Goal: Information Seeking & Learning: Learn about a topic

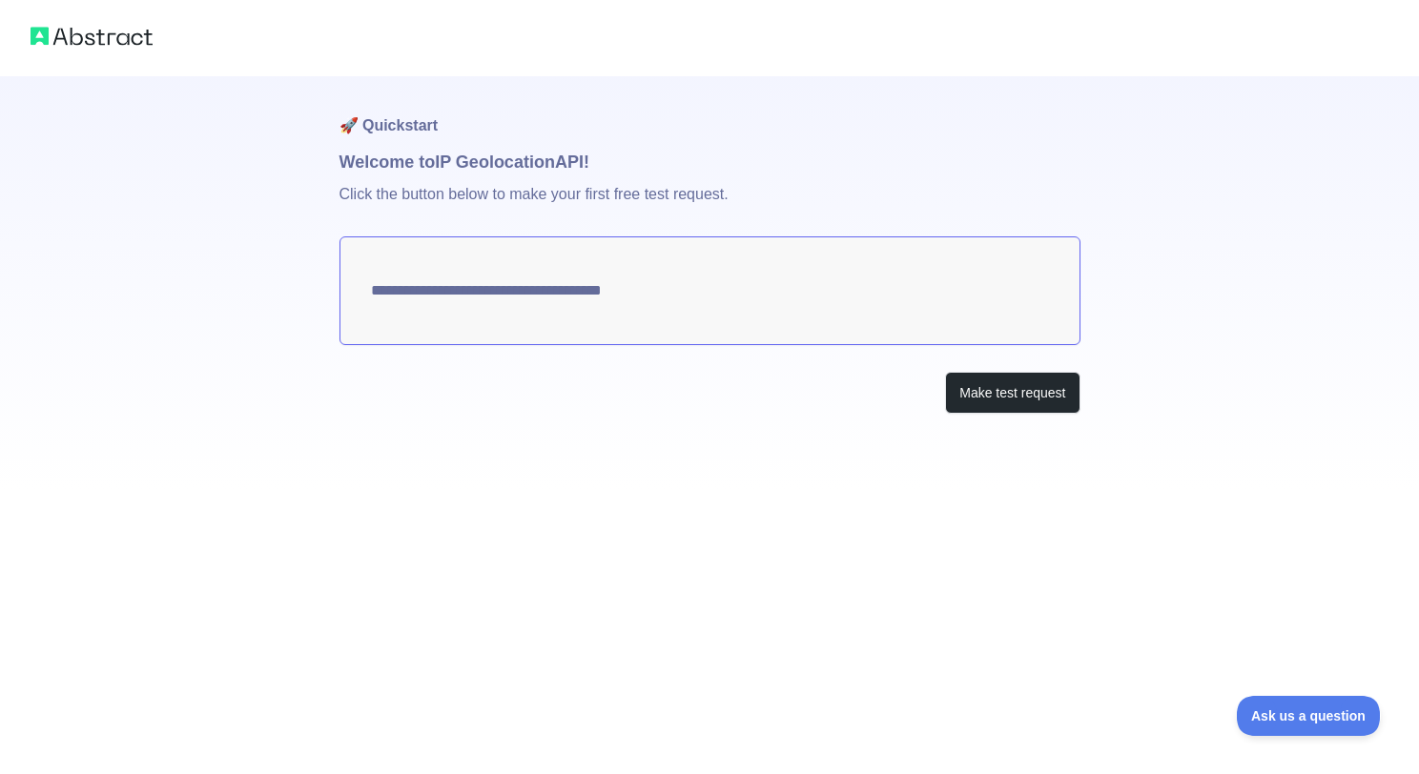
type textarea "**********"
click at [1018, 400] on button "Make test request" at bounding box center [1012, 393] width 134 height 43
click at [108, 34] on img at bounding box center [92, 36] width 122 height 27
click at [389, 131] on h1 "🚀 Quickstart" at bounding box center [709, 112] width 741 height 72
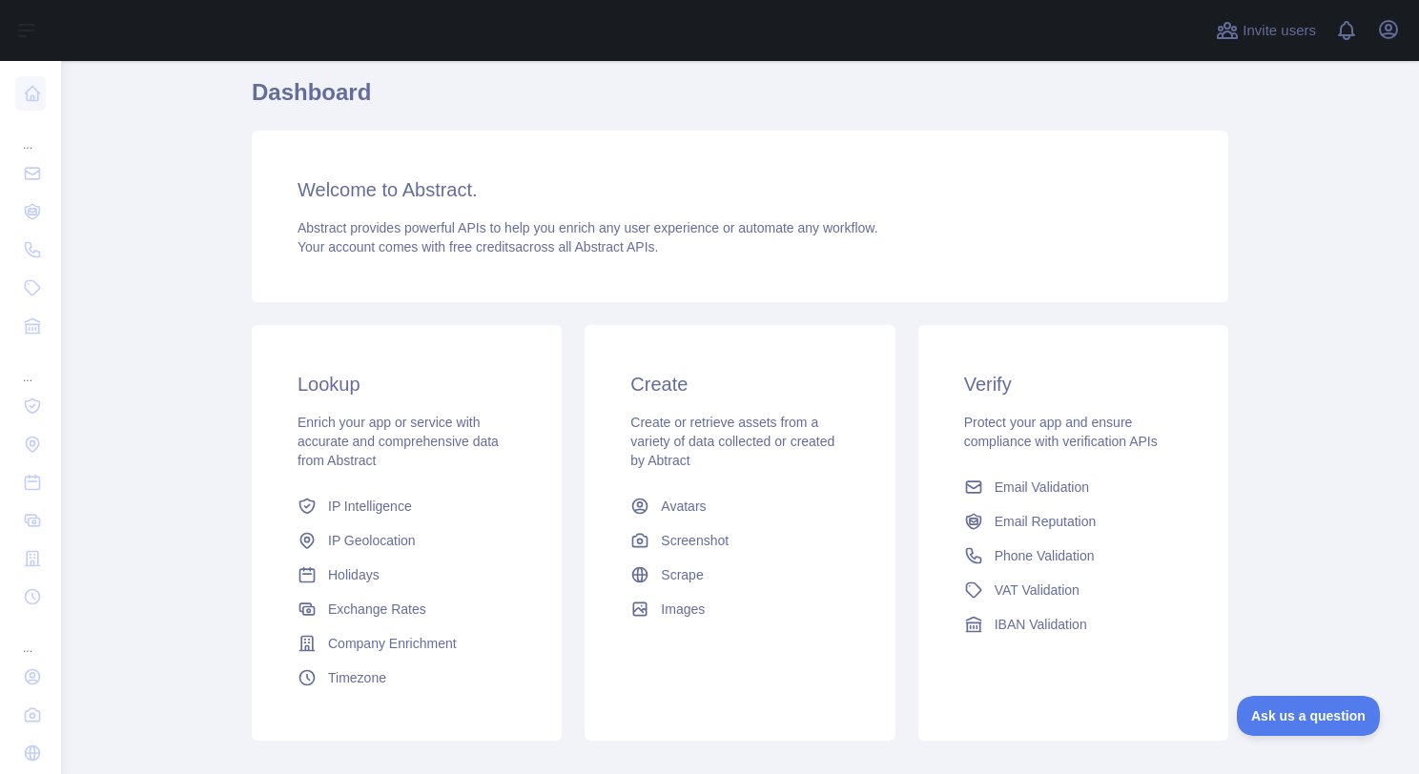
scroll to position [69, 0]
click at [388, 534] on span "IP Geolocation" at bounding box center [372, 539] width 88 height 19
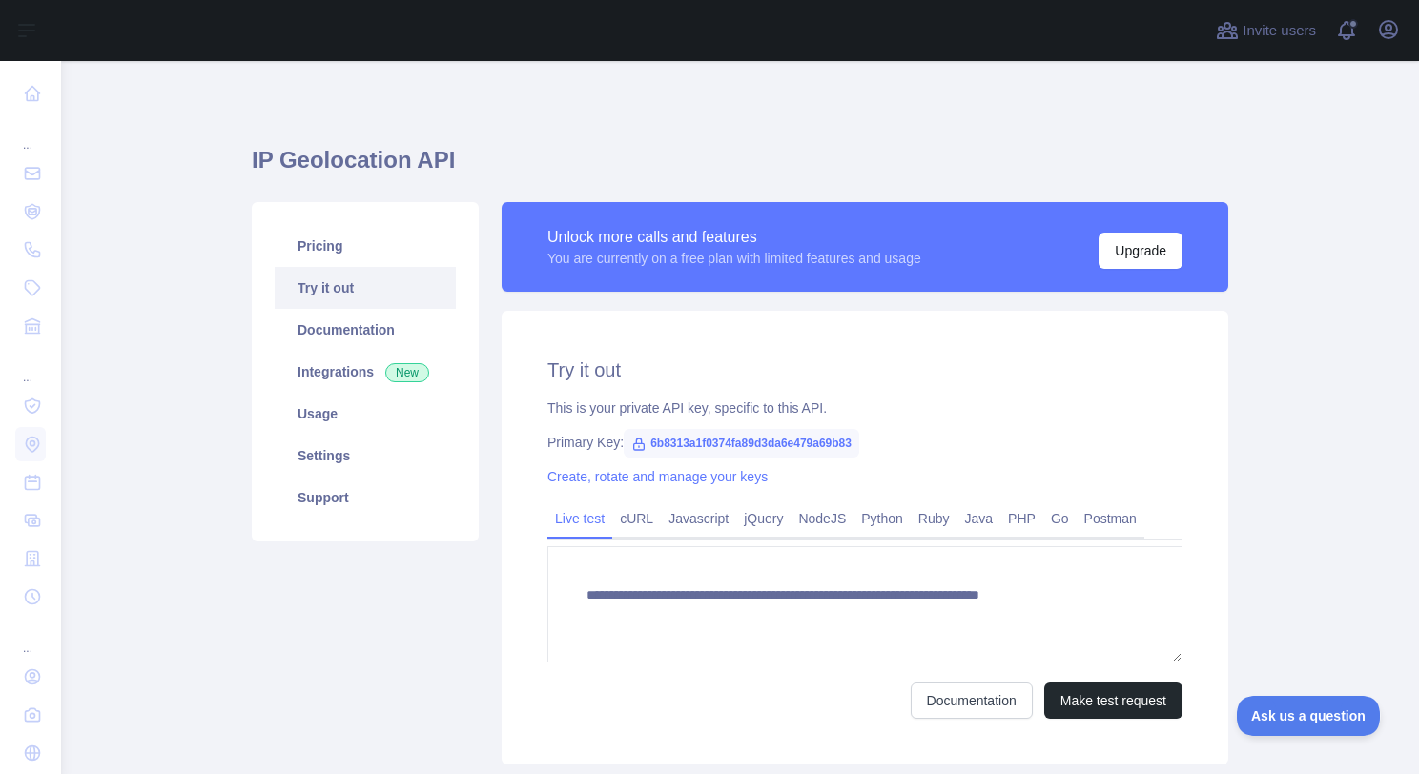
type textarea "**********"
drag, startPoint x: 844, startPoint y: 444, endPoint x: 633, endPoint y: 440, distance: 210.7
click at [633, 440] on span "6b8313a1f0374fa89d3da6e479a69b83" at bounding box center [741, 443] width 235 height 29
copy span "6b8313a1f0374fa89d3da6e479a69b83"
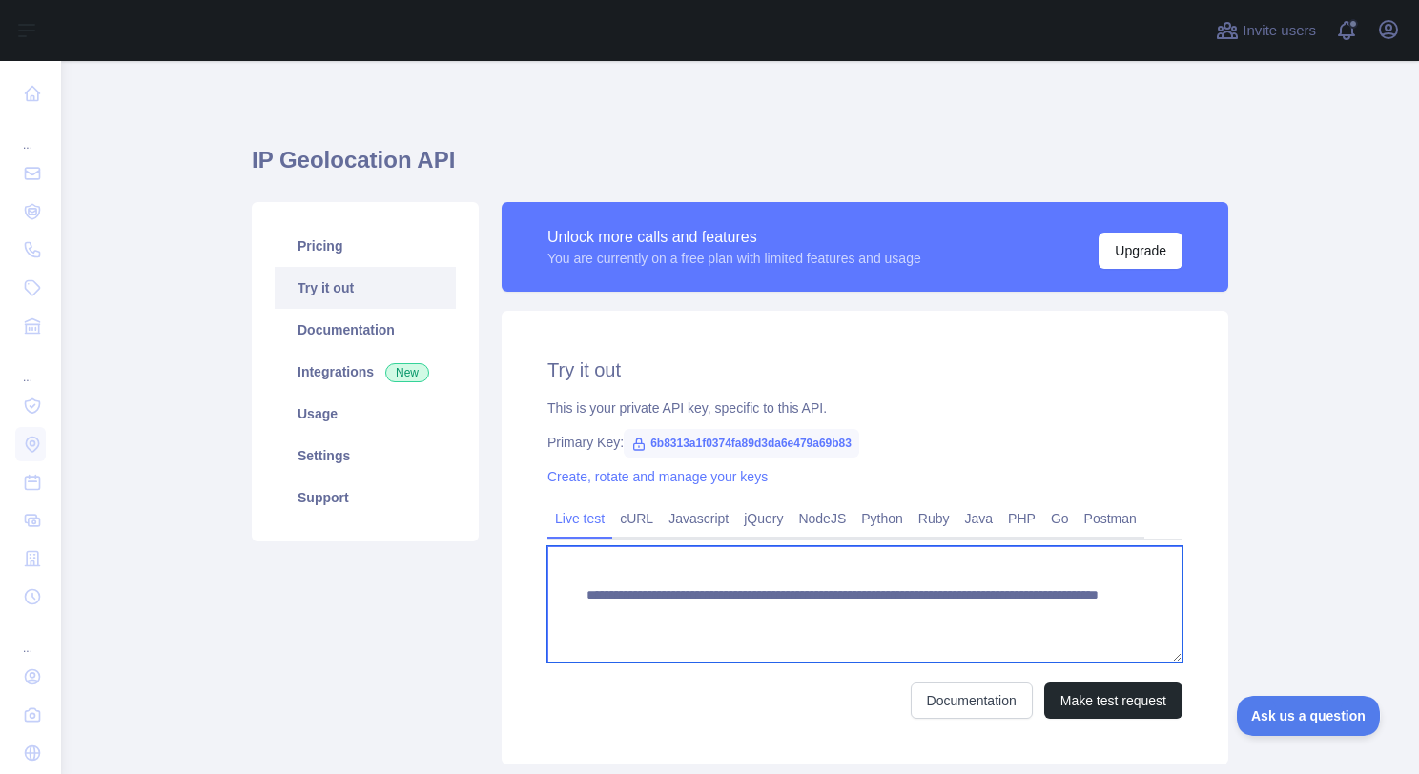
drag, startPoint x: 1044, startPoint y: 616, endPoint x: 554, endPoint y: 585, distance: 491.0
click at [554, 585] on textarea "**********" at bounding box center [864, 604] width 635 height 116
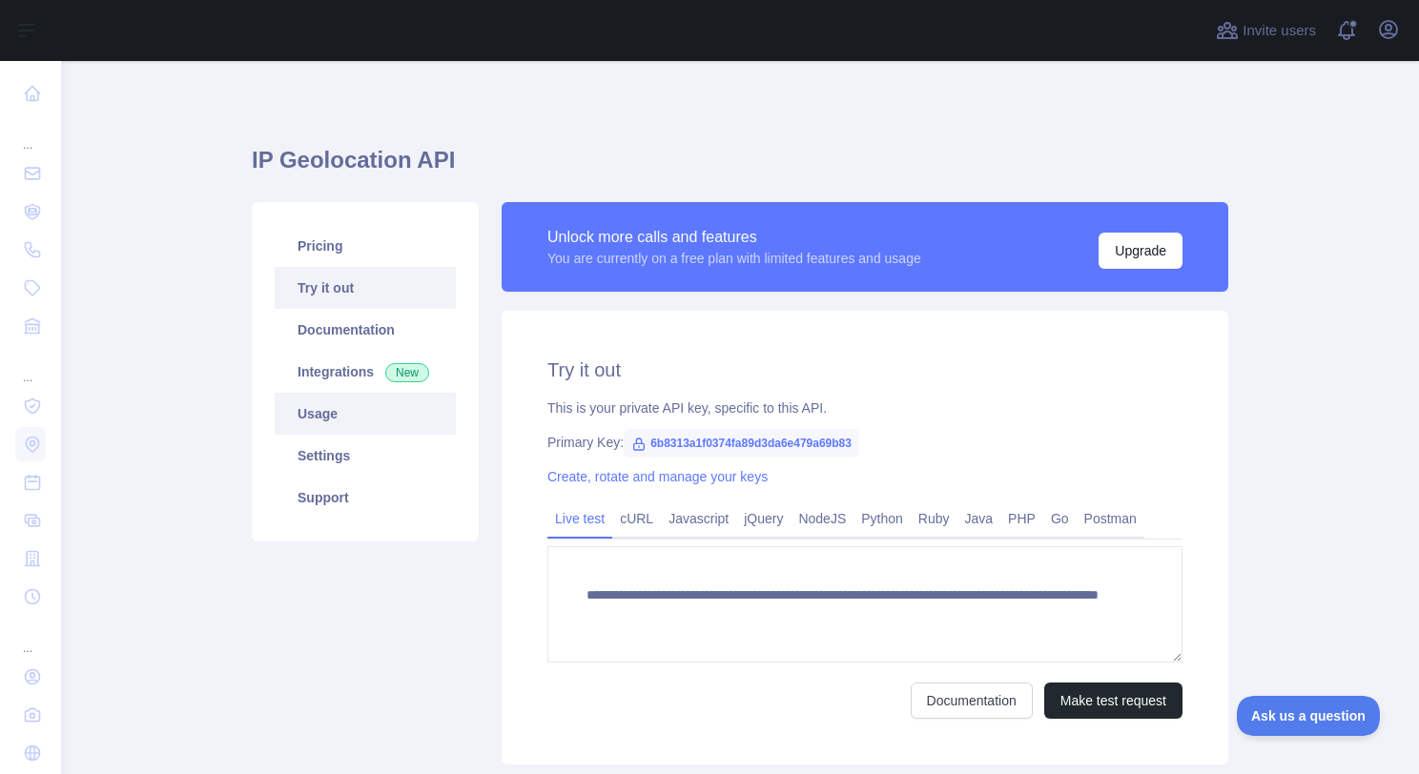
click at [358, 428] on link "Usage" at bounding box center [365, 414] width 181 height 42
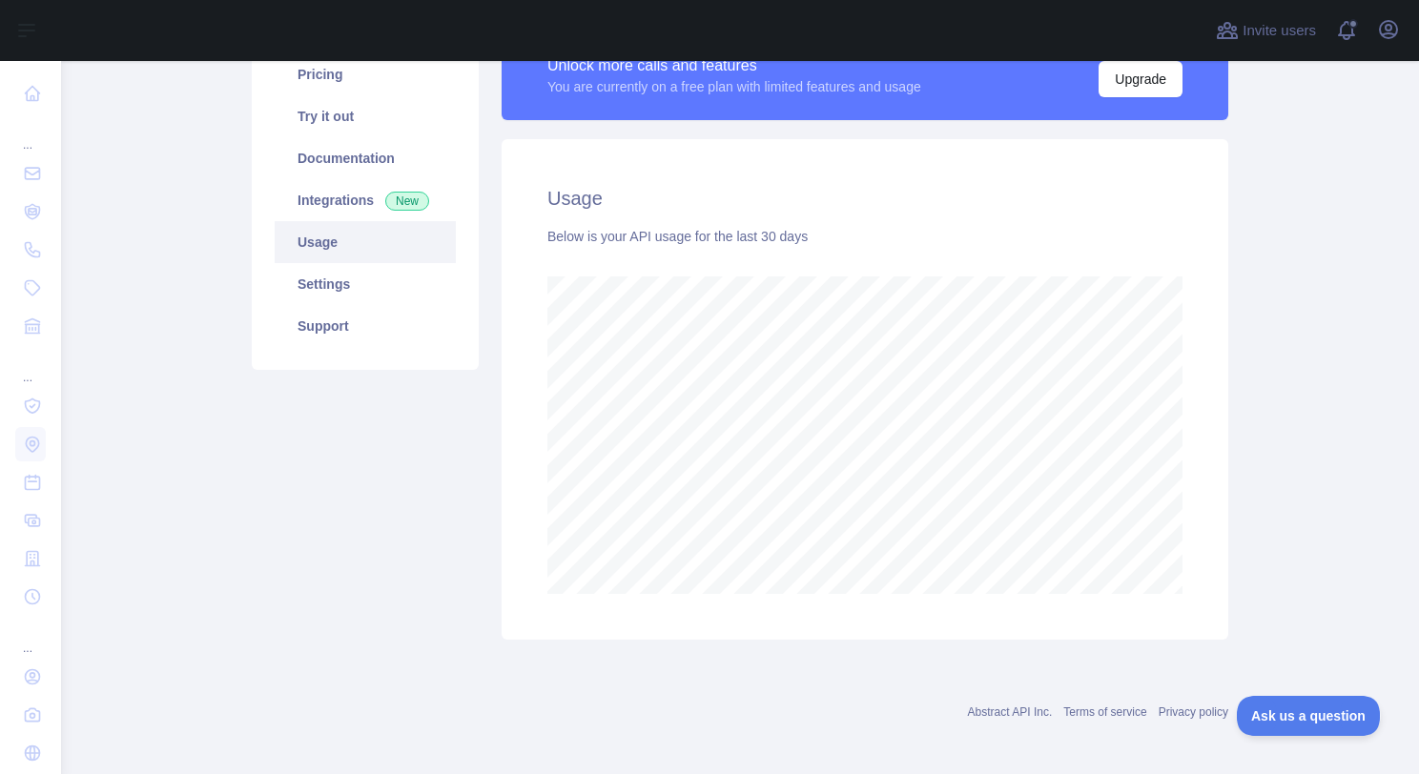
scroll to position [177, 0]
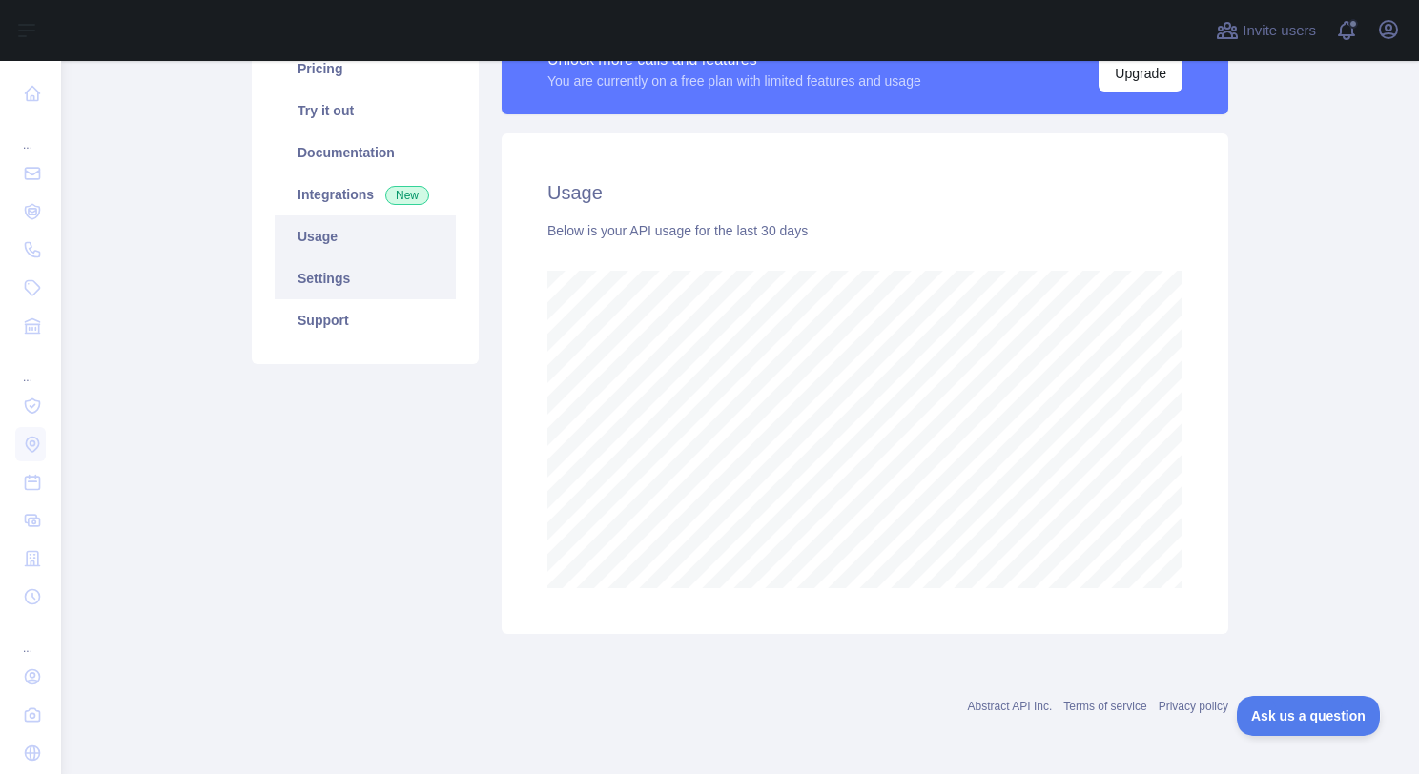
click at [323, 290] on link "Settings" at bounding box center [365, 278] width 181 height 42
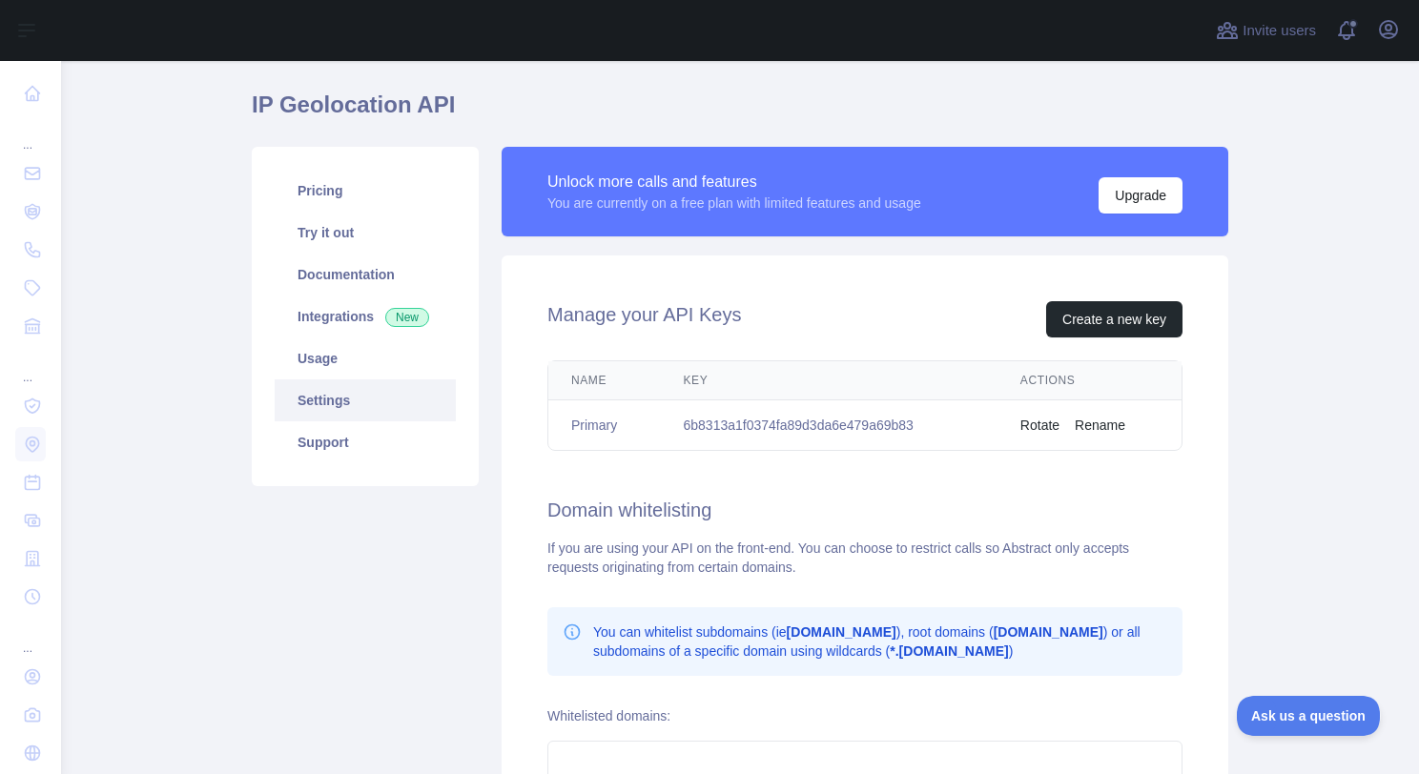
scroll to position [35, 0]
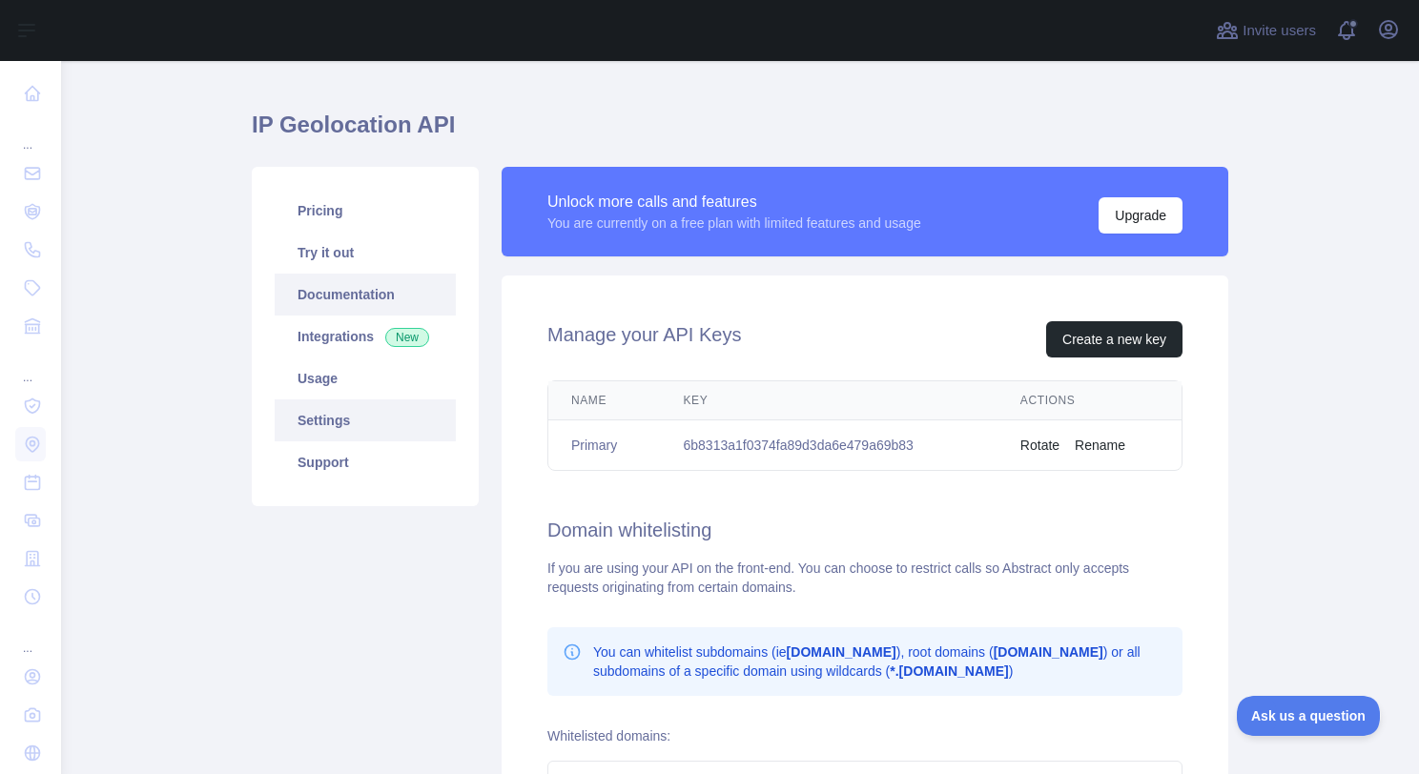
click at [367, 285] on link "Documentation" at bounding box center [365, 295] width 181 height 42
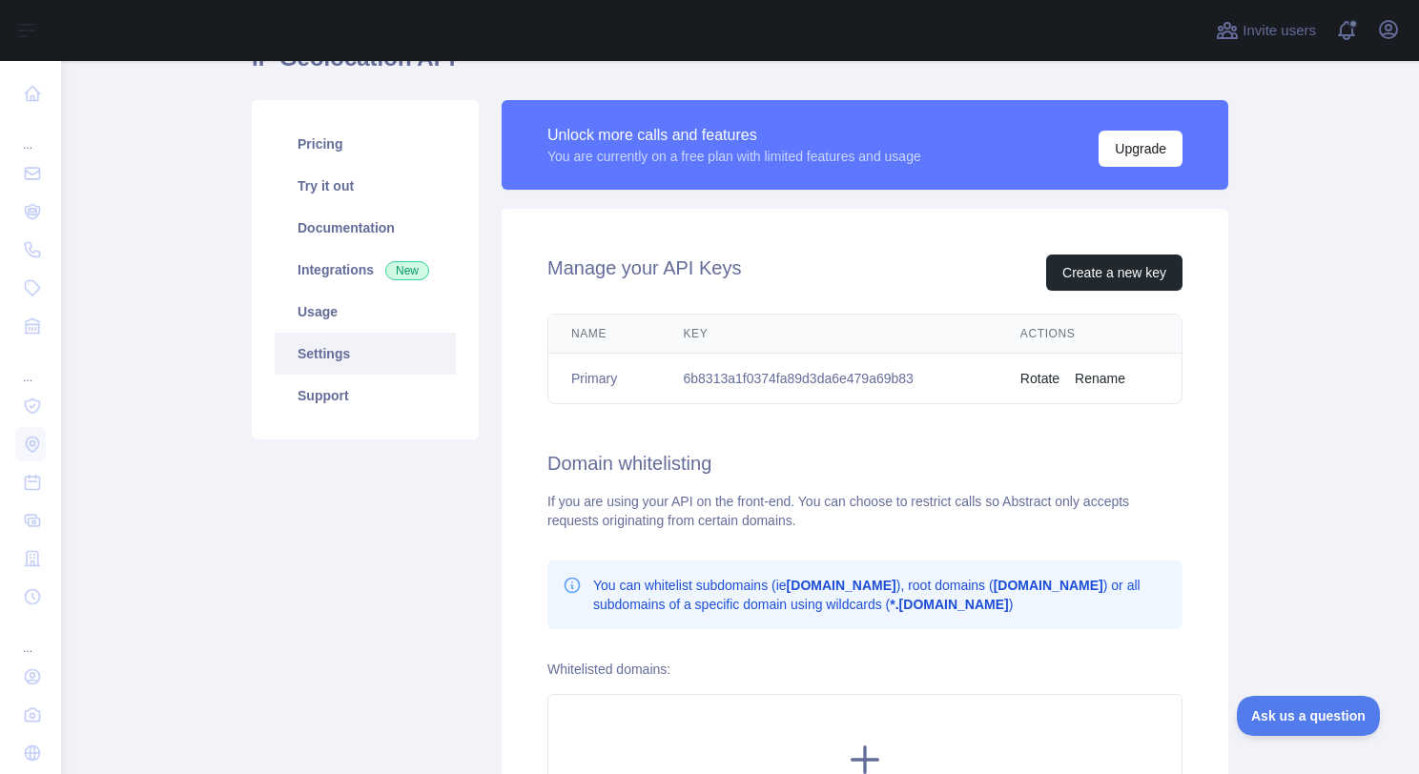
scroll to position [94, 0]
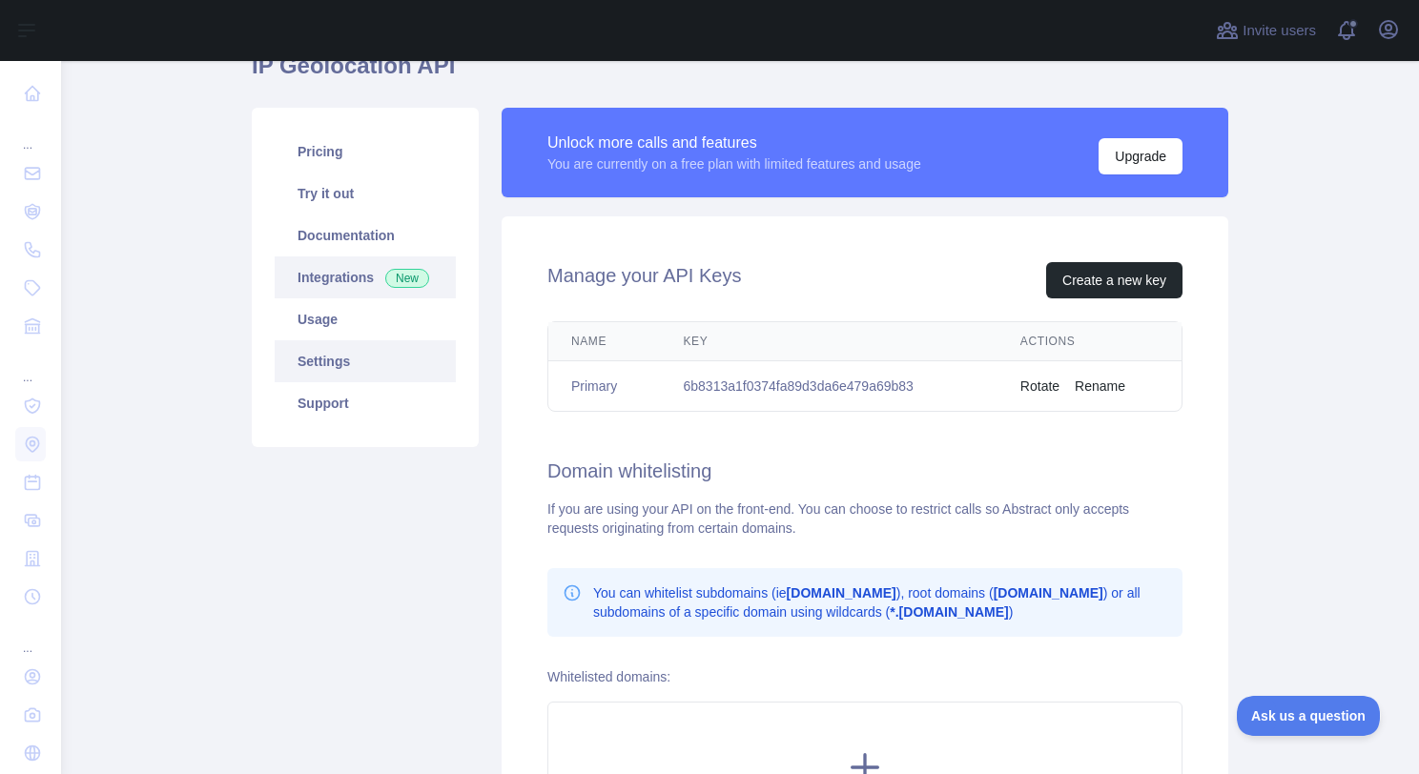
click at [330, 269] on link "Integrations New" at bounding box center [365, 277] width 181 height 42
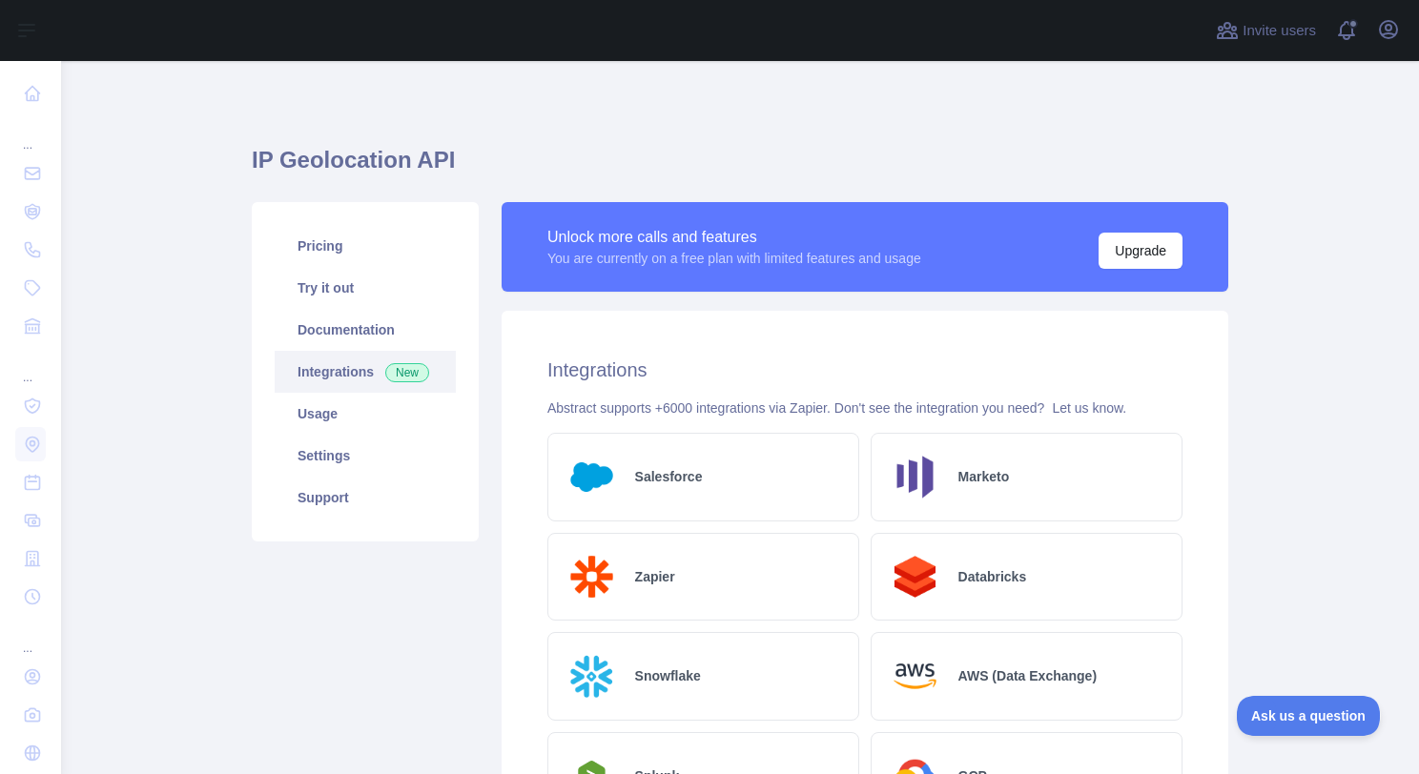
scroll to position [14, 0]
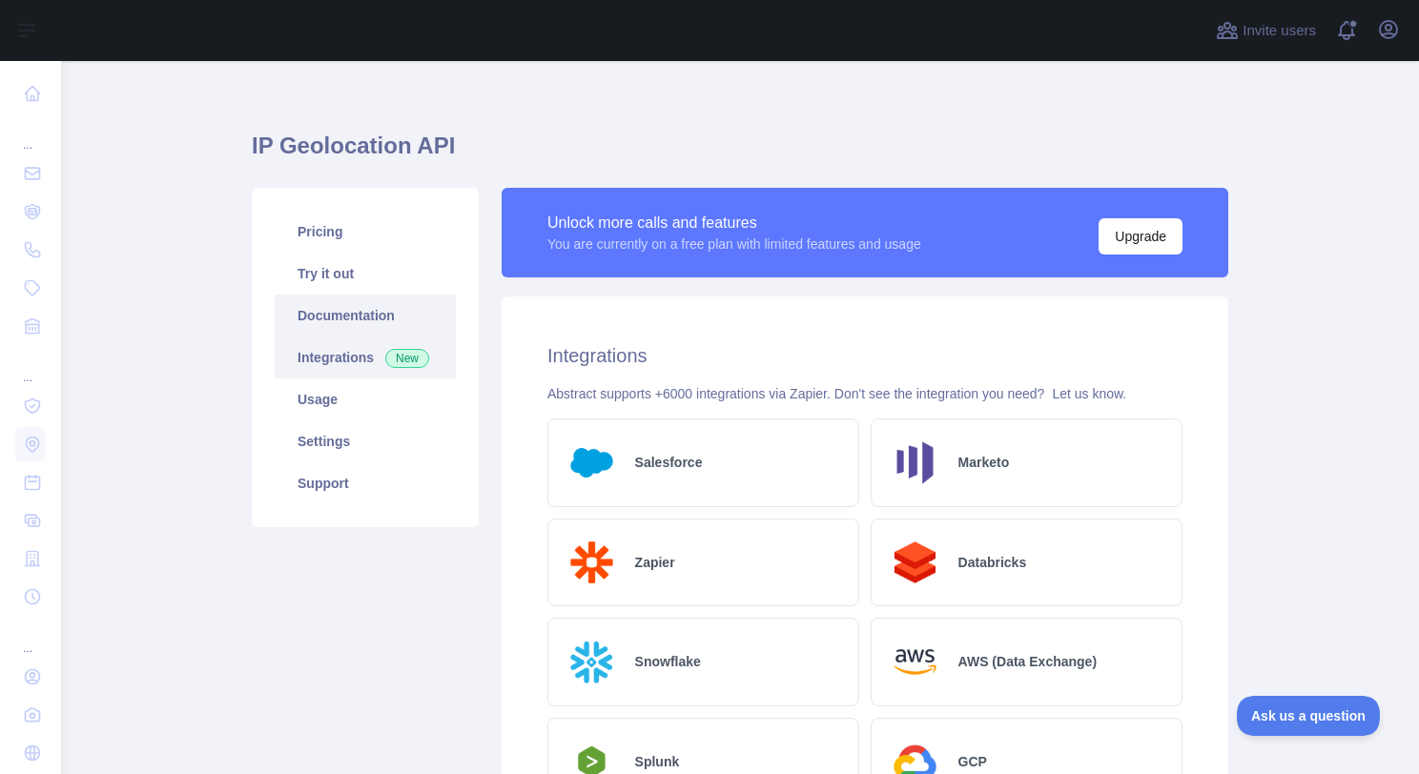
click at [380, 324] on link "Documentation" at bounding box center [365, 316] width 181 height 42
